Goal: Task Accomplishment & Management: Use online tool/utility

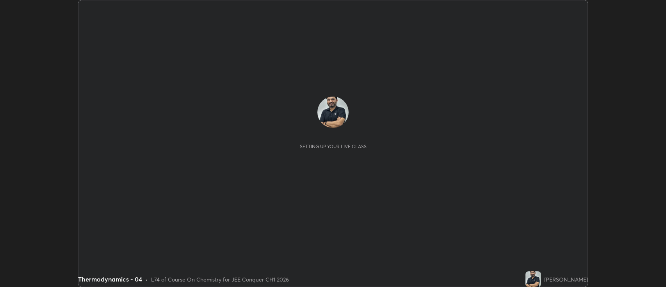
scroll to position [287, 666]
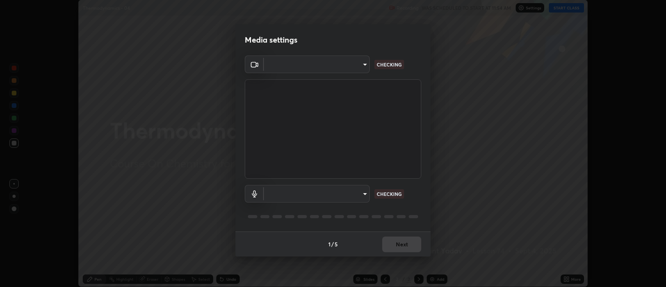
type input "2c539df44b605aa39b17bbacab34c2b800175de7e12b0f96efb5519cb0c2d180"
type input "default"
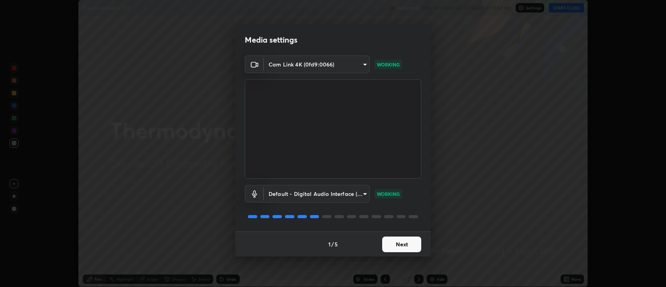
click at [388, 245] on button "Next" at bounding box center [401, 244] width 39 height 16
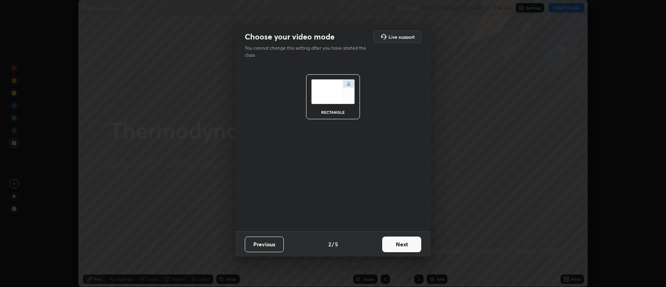
click at [391, 245] on button "Next" at bounding box center [401, 244] width 39 height 16
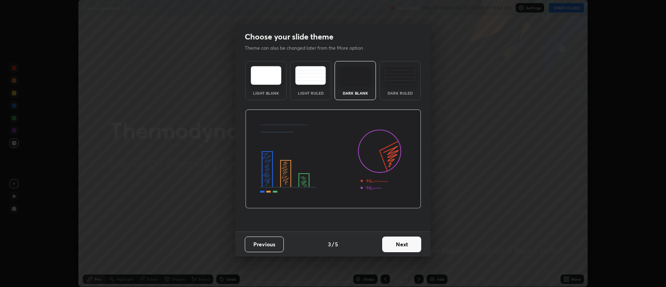
click at [393, 242] on button "Next" at bounding box center [401, 244] width 39 height 16
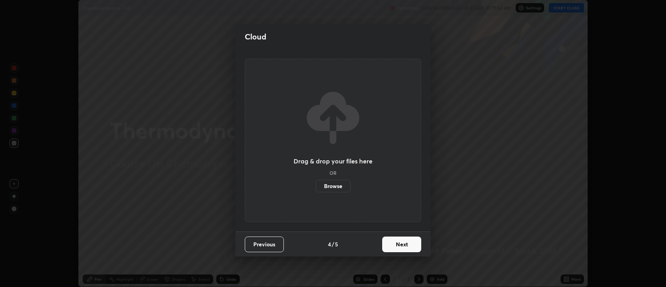
click at [394, 243] on button "Next" at bounding box center [401, 244] width 39 height 16
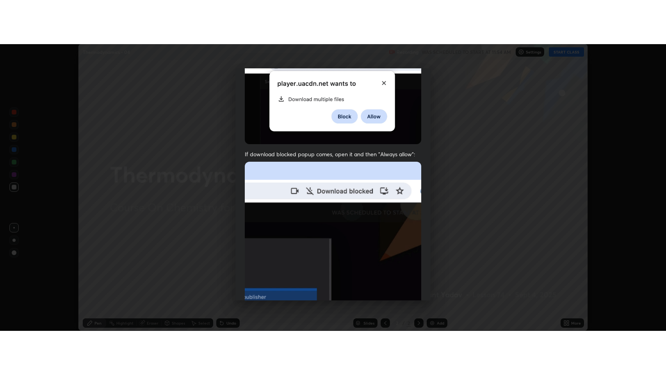
scroll to position [159, 0]
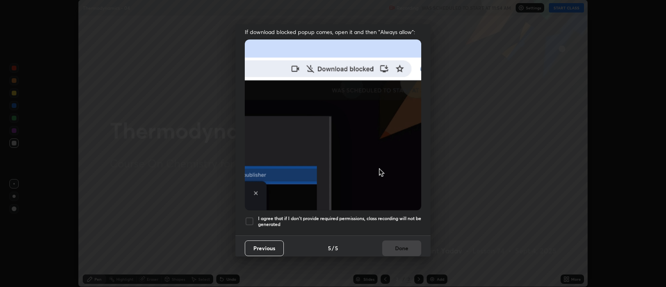
click at [248, 216] on div at bounding box center [249, 220] width 9 height 9
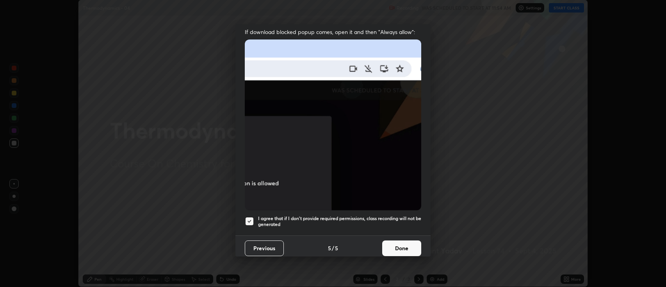
click at [403, 244] on button "Done" at bounding box center [401, 248] width 39 height 16
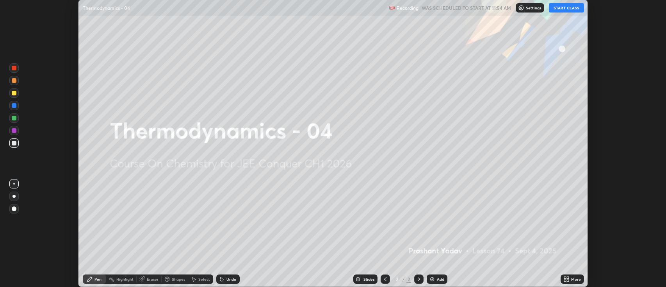
click at [431, 281] on img at bounding box center [432, 279] width 6 height 6
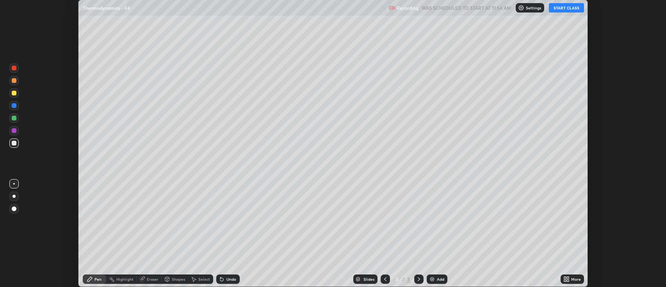
click at [564, 276] on div "More" at bounding box center [572, 278] width 23 height 9
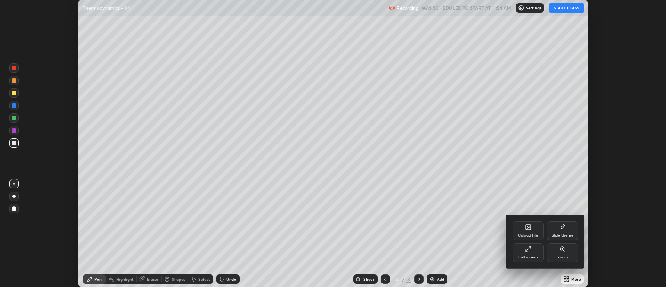
click at [535, 259] on div "Full screen" at bounding box center [529, 257] width 20 height 4
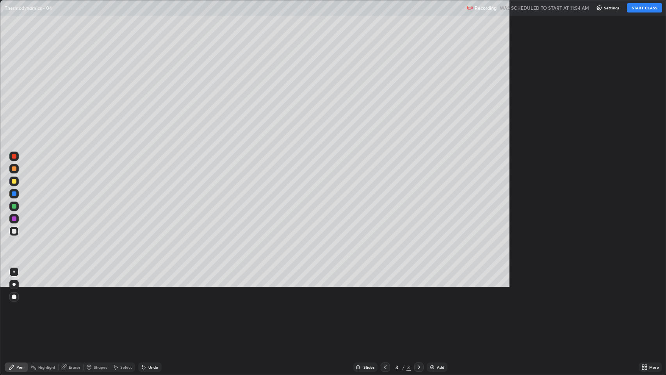
scroll to position [375, 666]
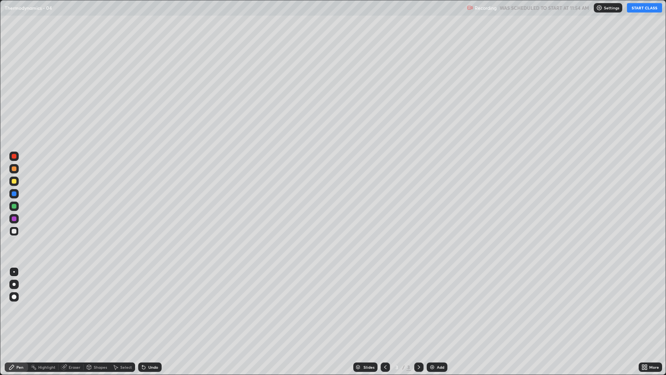
click at [633, 5] on button "START CLASS" at bounding box center [644, 7] width 35 height 9
click at [151, 286] on div "Undo" at bounding box center [148, 367] width 27 height 16
click at [14, 281] on div at bounding box center [13, 284] width 9 height 9
click at [430, 286] on img at bounding box center [432, 367] width 6 height 6
click at [14, 181] on div at bounding box center [14, 181] width 5 height 5
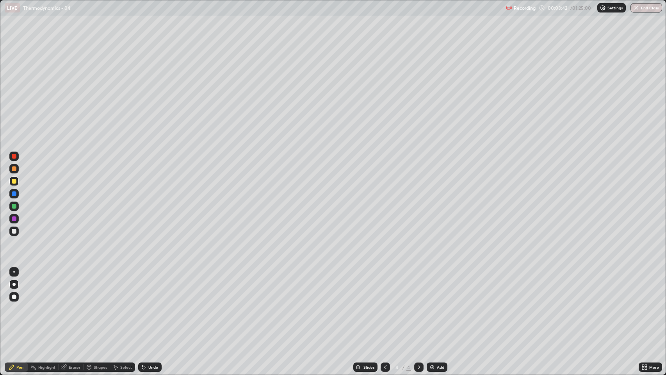
click at [14, 231] on div at bounding box center [14, 231] width 5 height 5
click at [72, 286] on div "Eraser" at bounding box center [71, 367] width 25 height 9
click at [23, 286] on div "Pen" at bounding box center [16, 367] width 23 height 9
click at [13, 207] on div at bounding box center [14, 206] width 5 height 5
click at [123, 286] on div "Select" at bounding box center [126, 367] width 12 height 4
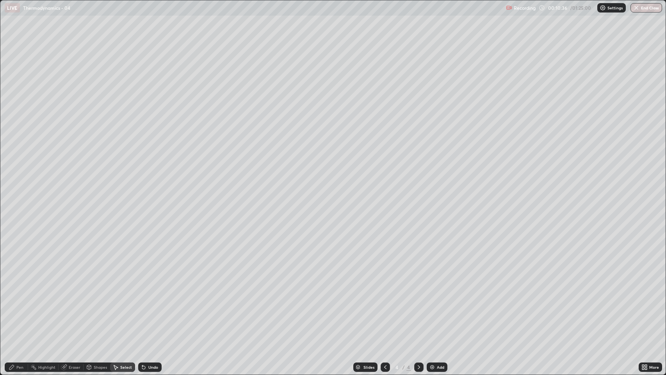
click at [84, 216] on div "0 ° Undo Copy Duplicate Duplicate to new slide Delete" at bounding box center [333, 187] width 666 height 374
click at [22, 286] on div "Pen" at bounding box center [19, 367] width 7 height 4
click at [14, 233] on div at bounding box center [14, 231] width 5 height 5
click at [155, 286] on div "Undo" at bounding box center [153, 367] width 10 height 4
click at [14, 232] on div at bounding box center [14, 231] width 5 height 5
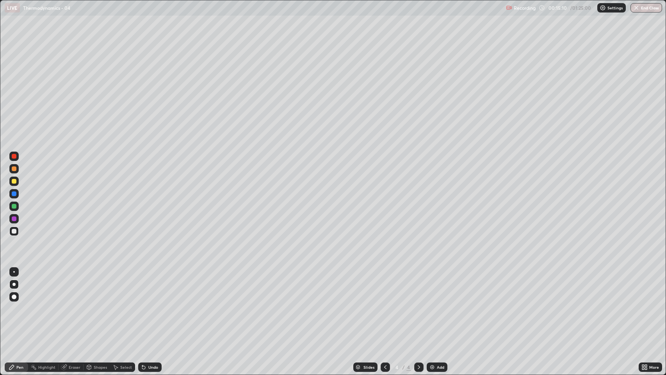
click at [74, 286] on div "Eraser" at bounding box center [75, 367] width 12 height 4
click at [23, 286] on div "Pen" at bounding box center [16, 367] width 23 height 9
click at [14, 206] on div at bounding box center [14, 206] width 5 height 5
click at [17, 182] on div at bounding box center [13, 181] width 9 height 9
click at [152, 286] on div "Undo" at bounding box center [153, 367] width 10 height 4
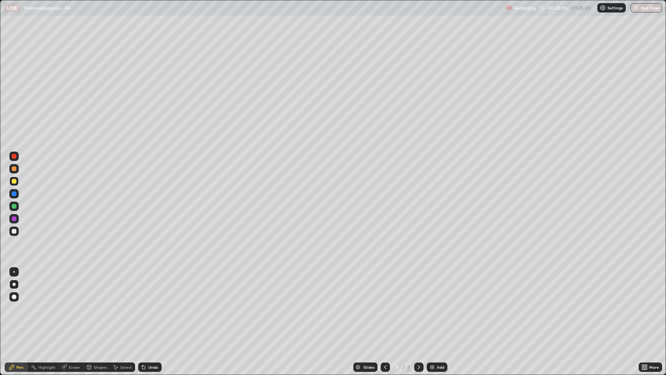
click at [155, 286] on div "Undo" at bounding box center [149, 367] width 23 height 9
click at [159, 286] on div "Undo" at bounding box center [149, 367] width 23 height 9
click at [158, 286] on div "Undo" at bounding box center [149, 367] width 23 height 9
click at [436, 286] on div "Add" at bounding box center [437, 367] width 21 height 9
click at [17, 229] on div at bounding box center [13, 231] width 9 height 9
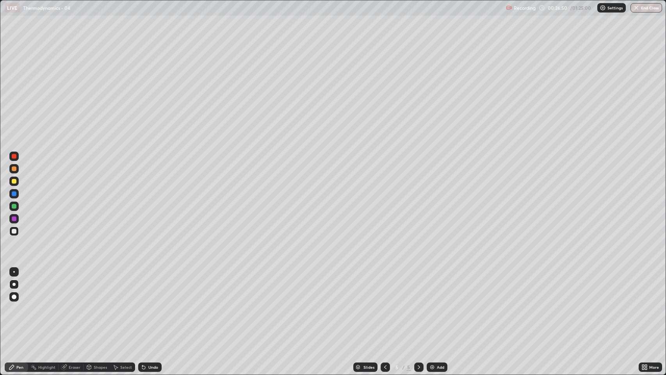
click at [383, 286] on div at bounding box center [385, 367] width 9 height 9
click at [418, 286] on icon at bounding box center [419, 367] width 6 height 6
click at [383, 286] on icon at bounding box center [385, 367] width 6 height 6
click at [421, 286] on icon at bounding box center [419, 367] width 6 height 6
click at [12, 233] on div at bounding box center [13, 231] width 9 height 9
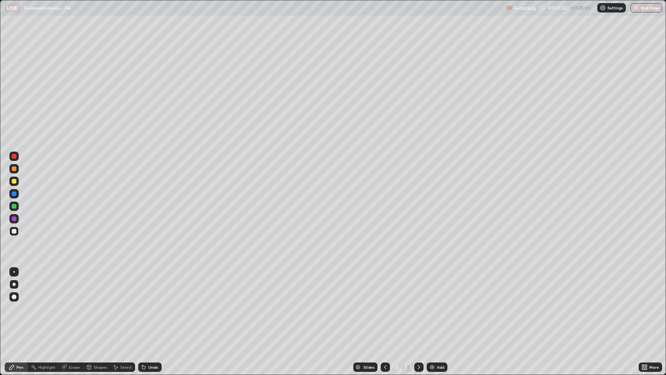
click at [436, 286] on div "Add" at bounding box center [437, 367] width 21 height 9
click at [14, 184] on div at bounding box center [13, 181] width 9 height 9
click at [146, 286] on div "Undo" at bounding box center [149, 367] width 23 height 9
click at [148, 286] on div "Undo" at bounding box center [148, 367] width 27 height 16
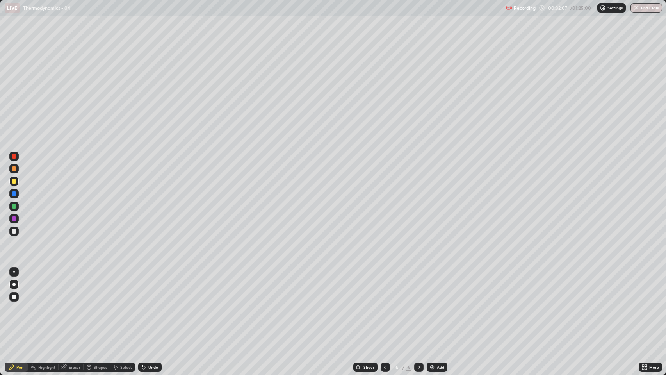
click at [14, 231] on div at bounding box center [14, 231] width 5 height 5
click at [13, 231] on div at bounding box center [14, 231] width 5 height 5
click at [147, 286] on div "Undo" at bounding box center [149, 367] width 23 height 9
click at [14, 206] on div at bounding box center [14, 206] width 5 height 5
click at [14, 231] on div at bounding box center [14, 231] width 5 height 5
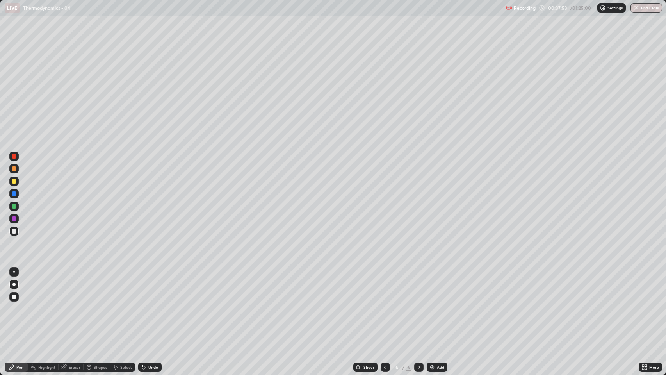
click at [383, 286] on icon at bounding box center [385, 367] width 6 height 6
click at [416, 286] on icon at bounding box center [419, 367] width 6 height 6
click at [436, 286] on div "Add" at bounding box center [437, 367] width 21 height 9
click at [12, 207] on div at bounding box center [14, 206] width 5 height 5
click at [385, 286] on icon at bounding box center [385, 367] width 6 height 6
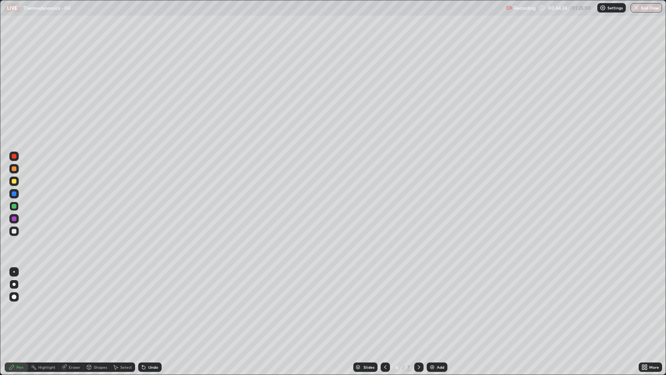
click at [384, 286] on icon at bounding box center [385, 367] width 2 height 4
click at [417, 286] on icon at bounding box center [419, 367] width 6 height 6
click at [418, 286] on icon at bounding box center [419, 367] width 6 height 6
click at [13, 220] on div at bounding box center [14, 218] width 5 height 5
click at [382, 286] on icon at bounding box center [385, 367] width 6 height 6
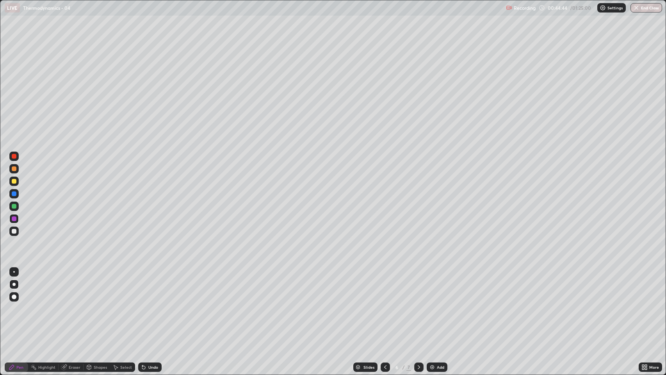
click at [418, 286] on div at bounding box center [418, 367] width 9 height 9
click at [15, 231] on div at bounding box center [14, 231] width 5 height 5
click at [436, 286] on div "Add" at bounding box center [437, 367] width 21 height 9
click at [431, 286] on img at bounding box center [432, 367] width 6 height 6
click at [152, 286] on div "Undo" at bounding box center [153, 367] width 10 height 4
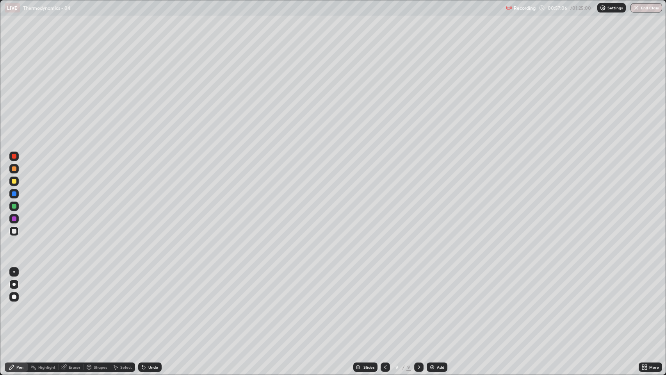
click at [155, 286] on div "Undo" at bounding box center [149, 367] width 23 height 9
click at [156, 286] on div "Undo" at bounding box center [148, 367] width 27 height 16
click at [437, 286] on div "Add" at bounding box center [440, 367] width 7 height 4
click at [145, 286] on div "Undo" at bounding box center [149, 367] width 23 height 9
click at [150, 286] on div "Undo" at bounding box center [153, 367] width 10 height 4
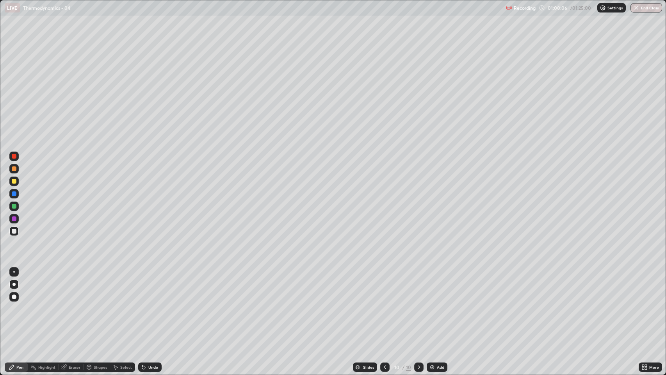
click at [148, 286] on div "Undo" at bounding box center [148, 367] width 27 height 16
click at [155, 286] on div "Undo" at bounding box center [153, 367] width 10 height 4
click at [151, 286] on div "Undo" at bounding box center [149, 367] width 23 height 9
click at [383, 286] on icon at bounding box center [385, 367] width 6 height 6
click at [418, 286] on icon at bounding box center [419, 367] width 6 height 6
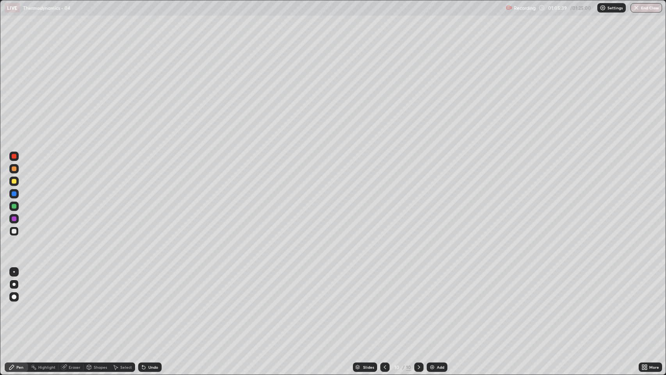
click at [386, 286] on icon at bounding box center [385, 367] width 6 height 6
click at [414, 286] on div at bounding box center [418, 367] width 9 height 9
click at [431, 286] on img at bounding box center [432, 367] width 6 height 6
click at [386, 286] on icon at bounding box center [385, 367] width 6 height 6
click at [420, 286] on icon at bounding box center [419, 367] width 6 height 6
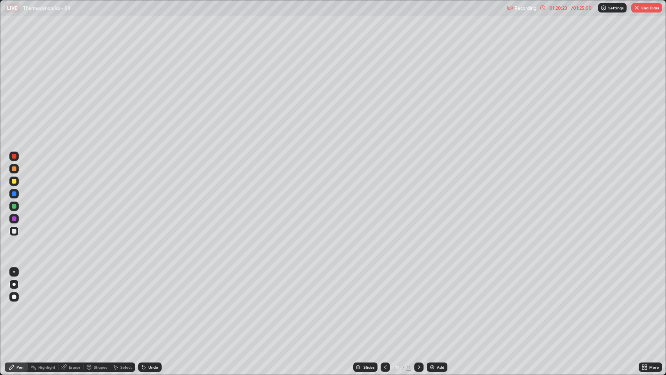
click at [154, 286] on div "Undo" at bounding box center [149, 367] width 23 height 9
click at [157, 286] on div "Undo" at bounding box center [149, 367] width 23 height 9
click at [162, 286] on div "Slides 11 / 11 Add" at bounding box center [401, 367] width 478 height 16
click at [163, 286] on div "Slides 11 / 11 Add" at bounding box center [401, 367] width 478 height 16
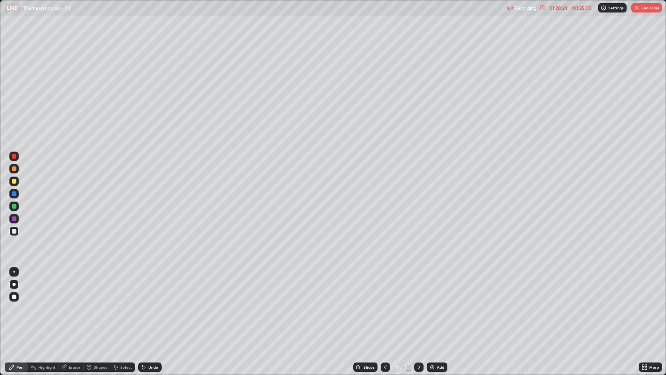
click at [153, 286] on div "Undo" at bounding box center [153, 367] width 10 height 4
click at [152, 286] on div "Undo" at bounding box center [148, 367] width 27 height 16
click at [151, 286] on div "Undo" at bounding box center [148, 367] width 27 height 16
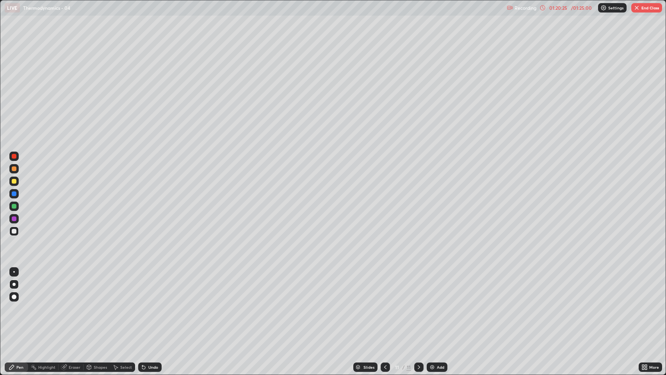
click at [150, 286] on div "Undo" at bounding box center [148, 367] width 27 height 16
click at [150, 286] on div "Undo" at bounding box center [149, 367] width 23 height 9
click at [151, 286] on div "Undo" at bounding box center [148, 367] width 27 height 16
click at [151, 286] on div "Undo" at bounding box center [149, 367] width 23 height 9
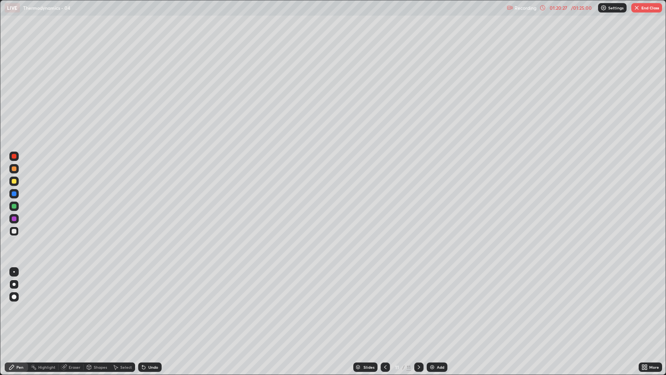
click at [152, 286] on div "Undo" at bounding box center [148, 367] width 27 height 16
click at [434, 286] on img at bounding box center [432, 367] width 6 height 6
click at [154, 286] on div "Undo" at bounding box center [153, 367] width 10 height 4
click at [155, 286] on div "Undo" at bounding box center [153, 367] width 10 height 4
click at [157, 286] on div "Undo" at bounding box center [149, 367] width 23 height 9
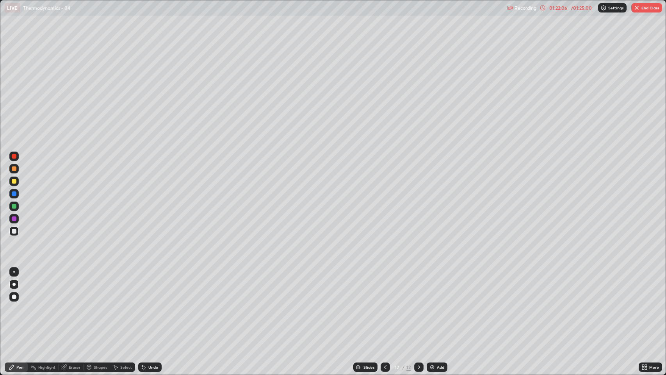
click at [147, 286] on div "Undo" at bounding box center [149, 367] width 23 height 9
click at [148, 286] on div "Undo" at bounding box center [153, 367] width 10 height 4
click at [149, 286] on div "Undo" at bounding box center [149, 367] width 23 height 9
click at [150, 286] on div "Undo" at bounding box center [149, 367] width 23 height 9
click at [150, 286] on div "Undo" at bounding box center [148, 367] width 27 height 16
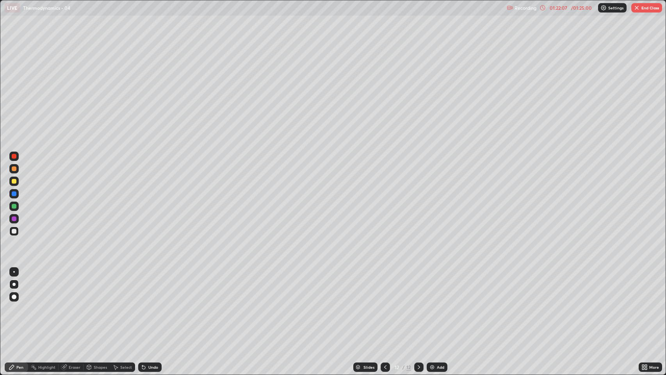
click at [152, 286] on div "Undo" at bounding box center [149, 367] width 23 height 9
click at [76, 286] on div "Eraser" at bounding box center [75, 367] width 12 height 4
click at [23, 286] on div "Pen" at bounding box center [19, 367] width 7 height 4
click at [14, 182] on div at bounding box center [14, 181] width 5 height 5
click at [150, 286] on div "Undo" at bounding box center [149, 367] width 23 height 9
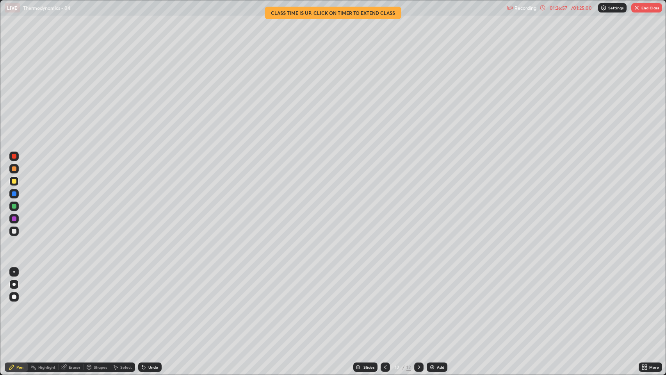
click at [436, 286] on div "Add" at bounding box center [437, 367] width 21 height 9
click at [388, 286] on icon at bounding box center [385, 367] width 6 height 6
click at [385, 286] on icon at bounding box center [385, 367] width 6 height 6
click at [386, 286] on icon at bounding box center [385, 367] width 2 height 4
click at [418, 286] on icon at bounding box center [419, 367] width 6 height 6
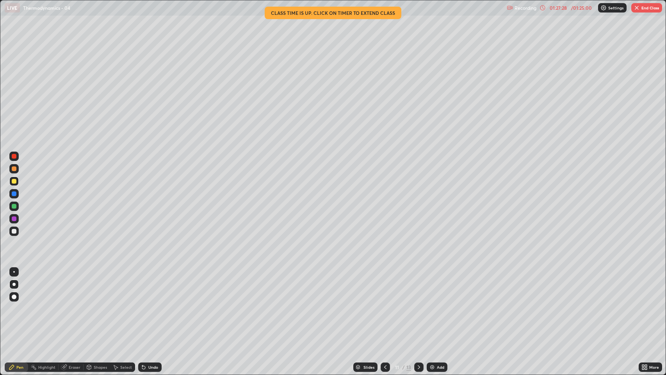
click at [415, 286] on div at bounding box center [418, 367] width 9 height 9
click at [417, 286] on icon at bounding box center [419, 367] width 6 height 6
click at [13, 233] on div at bounding box center [14, 231] width 5 height 5
click at [151, 286] on div "Undo" at bounding box center [153, 367] width 10 height 4
click at [149, 286] on div "Undo" at bounding box center [153, 367] width 10 height 4
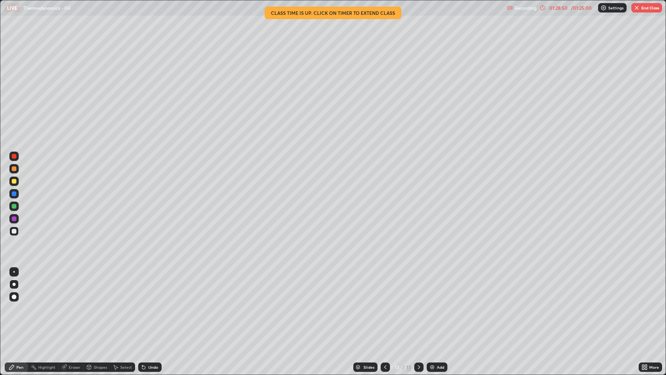
click at [150, 286] on div "Undo" at bounding box center [149, 367] width 23 height 9
click at [13, 208] on div at bounding box center [14, 206] width 5 height 5
click at [14, 232] on div at bounding box center [14, 231] width 5 height 5
click at [14, 166] on div at bounding box center [14, 168] width 5 height 5
click at [16, 231] on div at bounding box center [14, 231] width 5 height 5
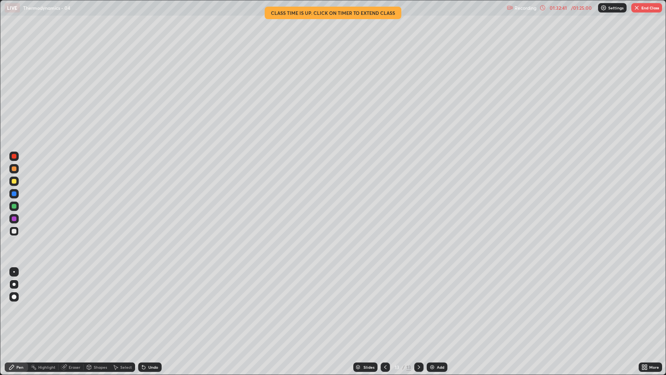
click at [545, 8] on icon at bounding box center [543, 8] width 6 height 6
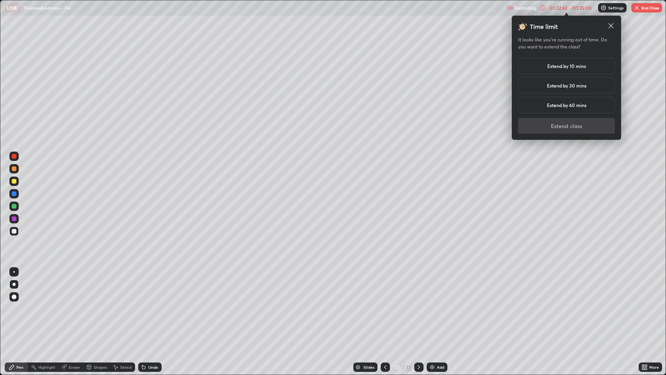
click at [573, 68] on h5 "Extend by 10 mins" at bounding box center [567, 66] width 39 height 7
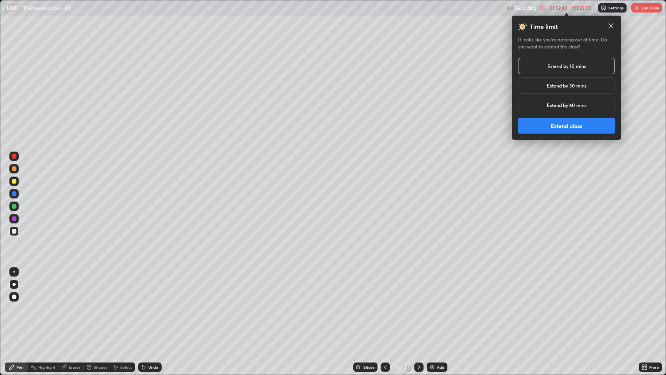
click at [568, 127] on button "Extend class" at bounding box center [566, 126] width 97 height 16
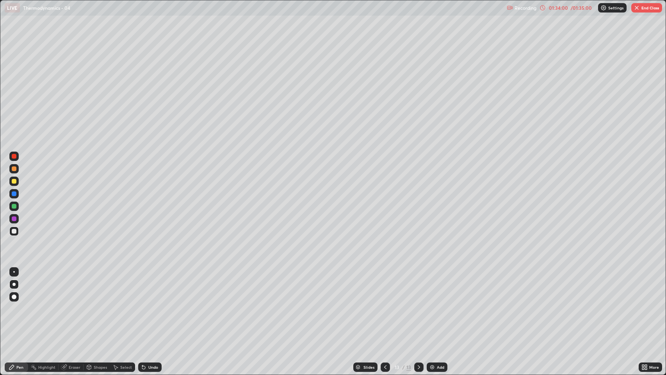
click at [432, 286] on img at bounding box center [432, 367] width 6 height 6
click at [385, 286] on icon at bounding box center [385, 367] width 6 height 6
click at [416, 286] on icon at bounding box center [419, 367] width 6 height 6
click at [147, 286] on div "Undo" at bounding box center [149, 367] width 23 height 9
click at [14, 180] on div at bounding box center [14, 181] width 5 height 5
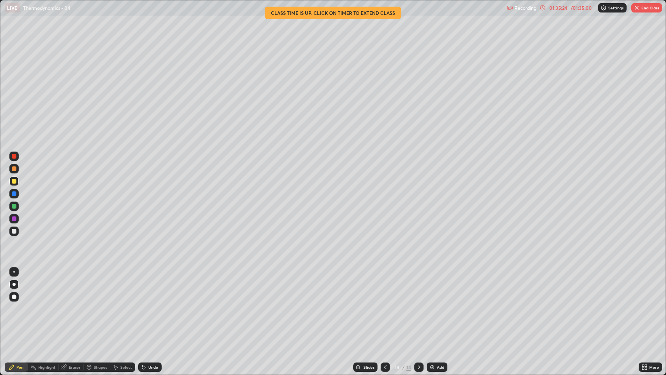
click at [75, 286] on div "Eraser" at bounding box center [75, 367] width 12 height 4
click at [19, 286] on div "Pen" at bounding box center [19, 367] width 7 height 4
click at [25, 286] on div "Pen" at bounding box center [16, 367] width 23 height 9
click at [14, 231] on div at bounding box center [14, 231] width 5 height 5
click at [13, 206] on div at bounding box center [14, 206] width 5 height 5
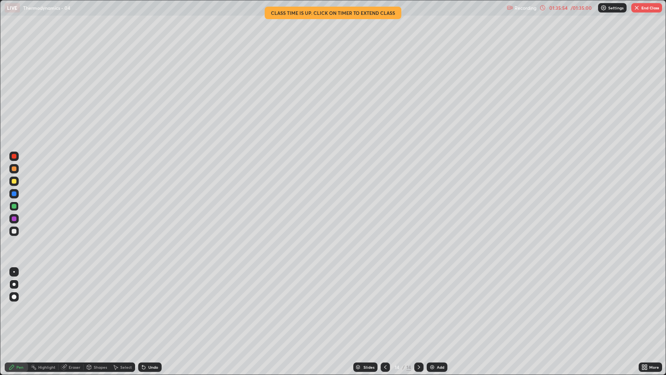
click at [14, 168] on div at bounding box center [14, 168] width 5 height 5
click at [14, 155] on div at bounding box center [14, 156] width 5 height 5
click at [13, 229] on div at bounding box center [14, 231] width 5 height 5
click at [155, 286] on div "Undo" at bounding box center [153, 367] width 10 height 4
click at [154, 286] on div "Undo" at bounding box center [149, 367] width 23 height 9
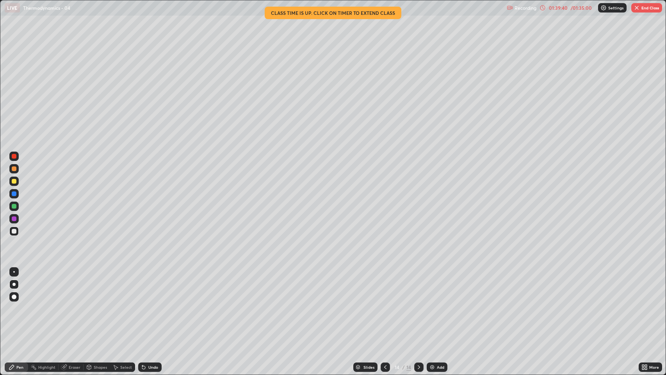
click at [154, 286] on div "Undo" at bounding box center [148, 367] width 27 height 16
click at [152, 286] on div "Undo" at bounding box center [149, 367] width 23 height 9
click at [154, 286] on div "Undo" at bounding box center [148, 367] width 27 height 16
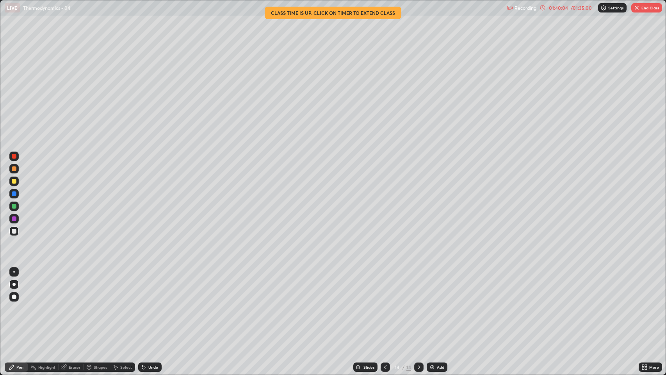
click at [14, 156] on div at bounding box center [14, 156] width 5 height 5
click at [70, 286] on div "Eraser" at bounding box center [75, 367] width 12 height 4
click at [22, 286] on div "Pen" at bounding box center [19, 367] width 7 height 4
click at [13, 234] on div at bounding box center [13, 231] width 9 height 9
click at [16, 230] on div at bounding box center [14, 231] width 5 height 5
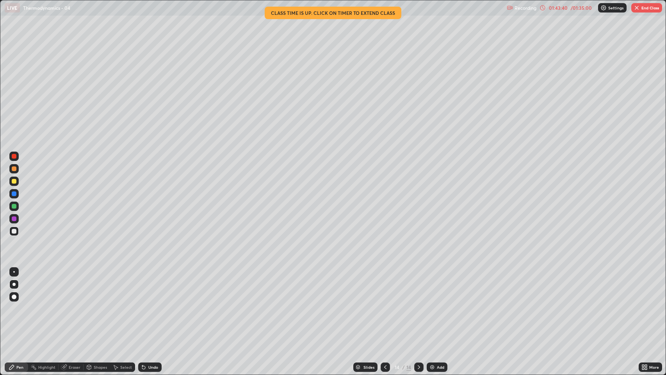
click at [382, 286] on icon at bounding box center [385, 367] width 6 height 6
click at [421, 286] on icon at bounding box center [419, 367] width 6 height 6
click at [14, 168] on div at bounding box center [14, 168] width 5 height 5
click at [645, 9] on button "End Class" at bounding box center [647, 7] width 31 height 9
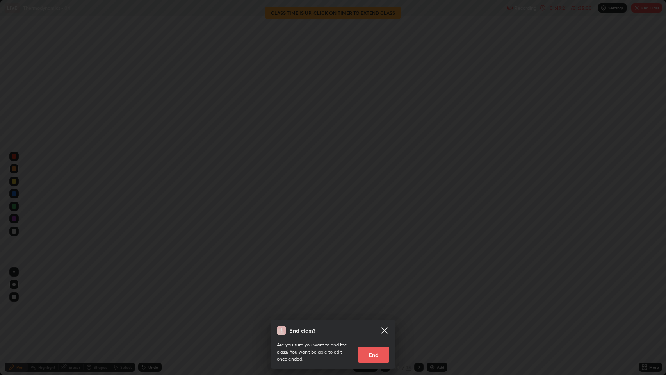
click at [371, 286] on button "End" at bounding box center [373, 355] width 31 height 16
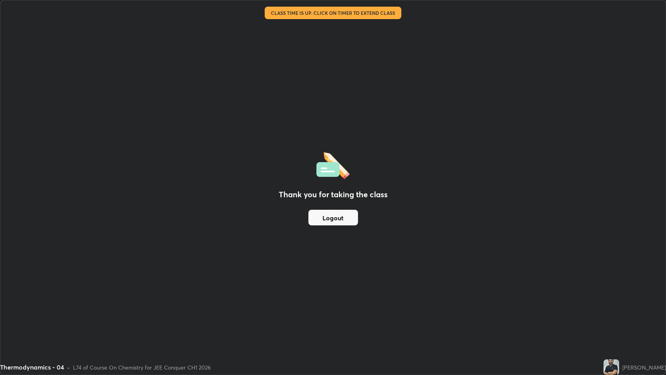
click at [347, 216] on button "Logout" at bounding box center [334, 218] width 50 height 16
click at [330, 219] on button "Logout" at bounding box center [334, 218] width 50 height 16
click at [342, 216] on button "Logout" at bounding box center [334, 218] width 50 height 16
